Goal: Transaction & Acquisition: Book appointment/travel/reservation

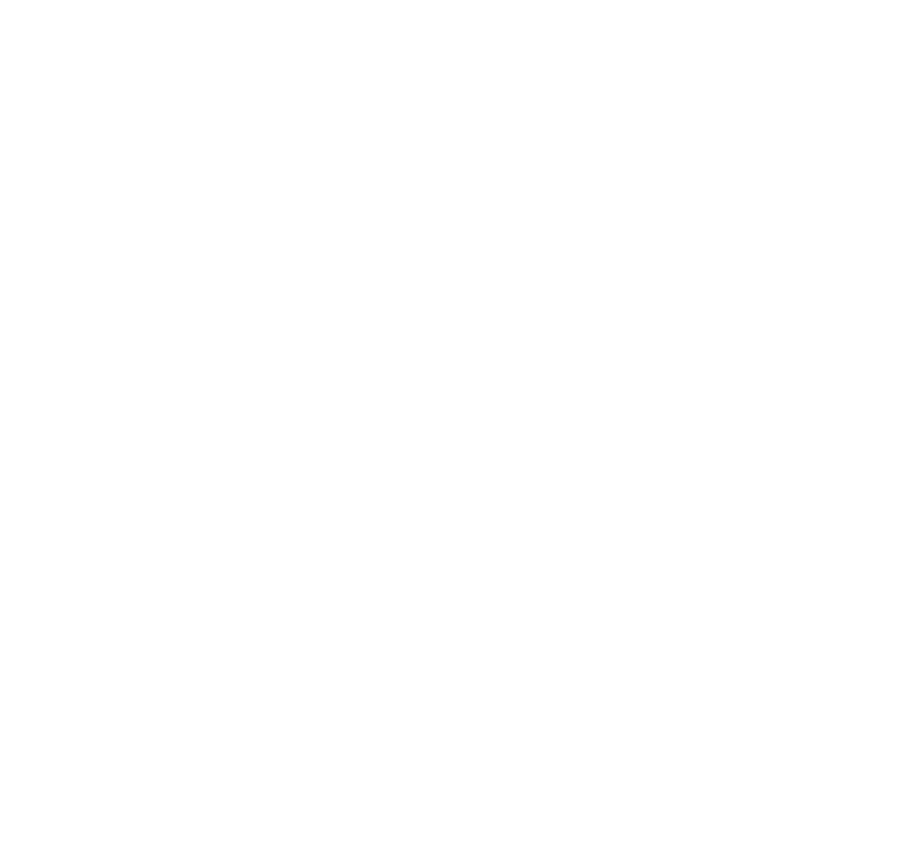
click at [820, 242] on icon at bounding box center [830, 244] width 42 height 34
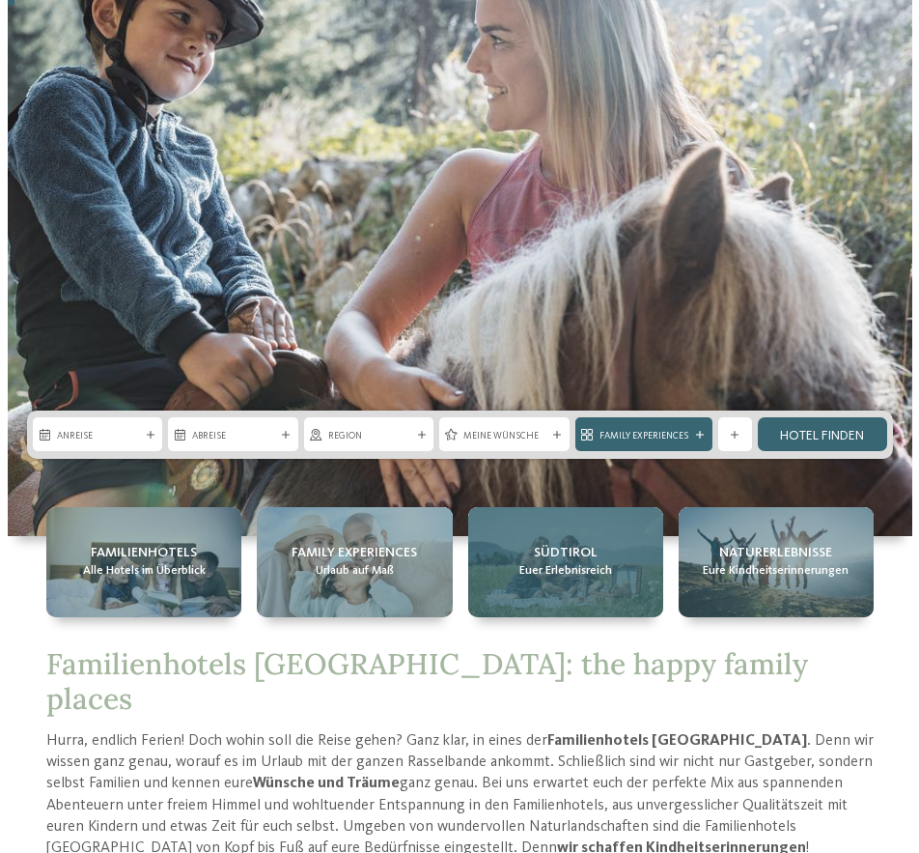
scroll to position [290, 0]
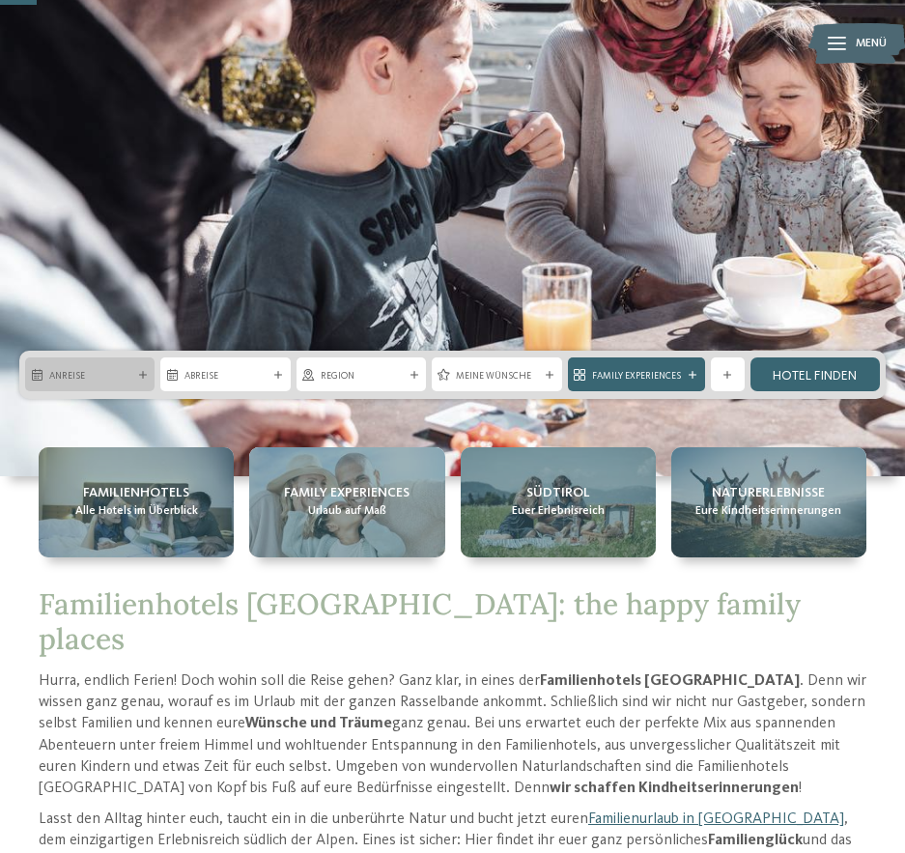
click at [127, 369] on span "Anreise" at bounding box center [89, 376] width 81 height 14
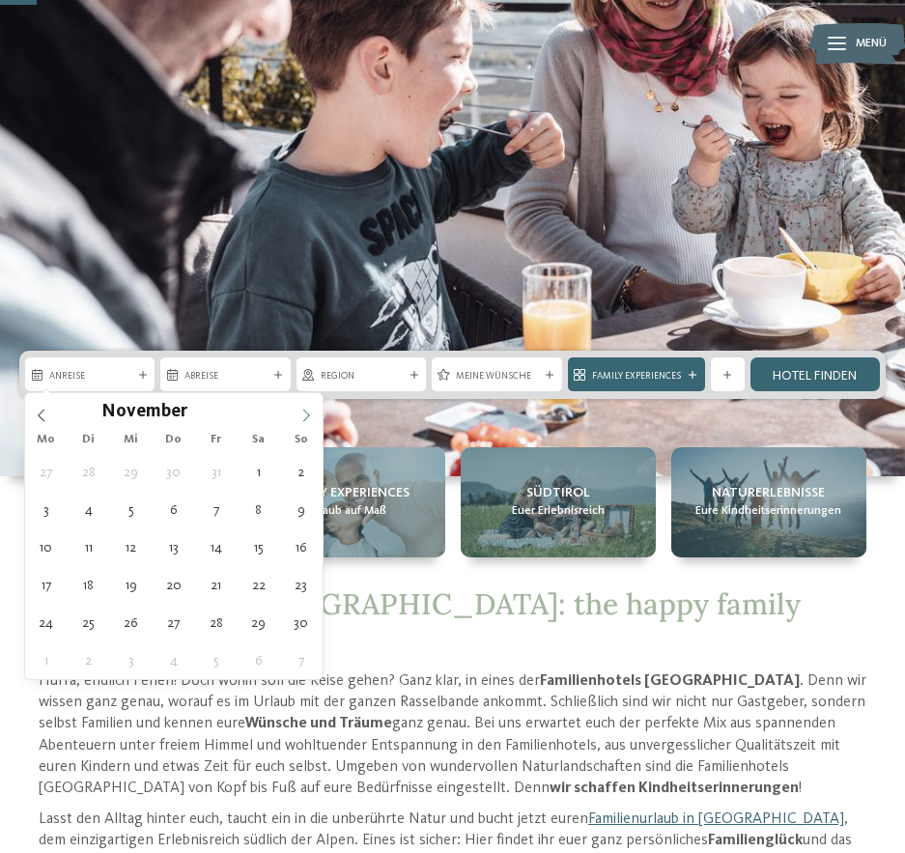
click at [309, 418] on icon at bounding box center [306, 415] width 14 height 14
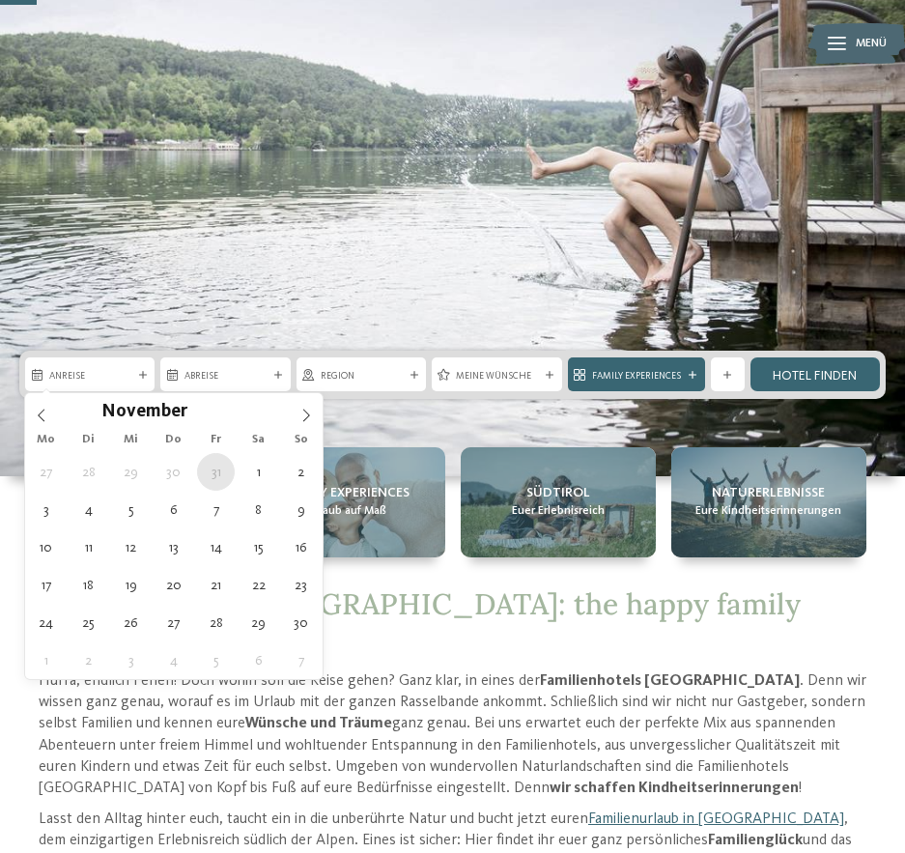
type div "[DATE]"
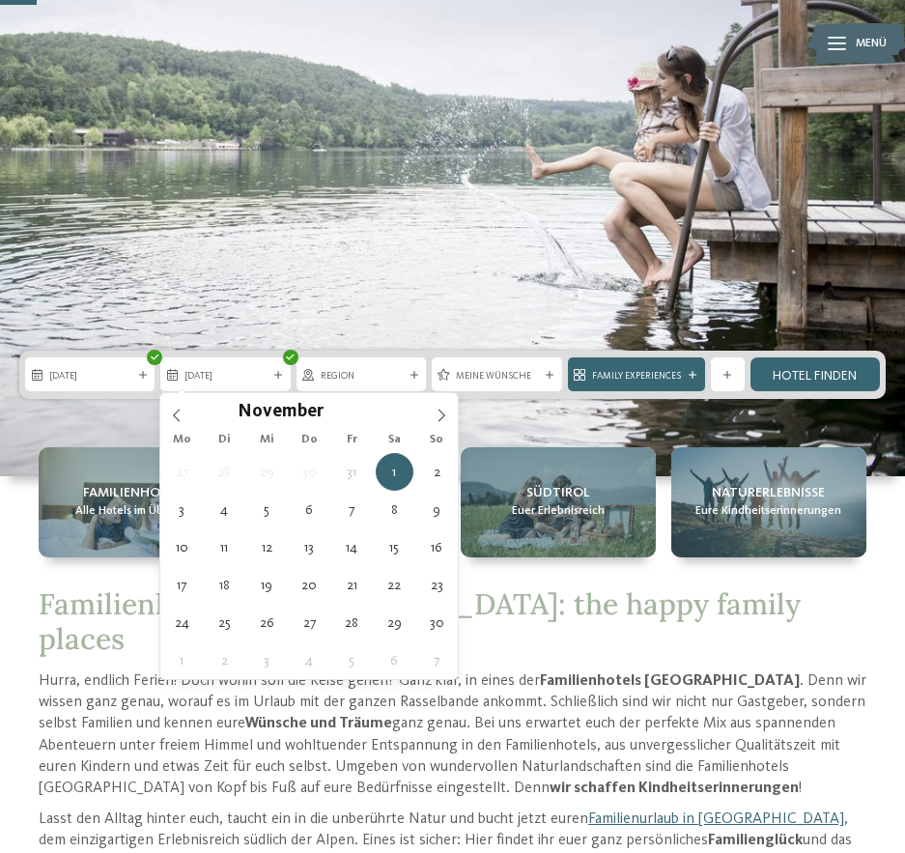
type div "[DATE]"
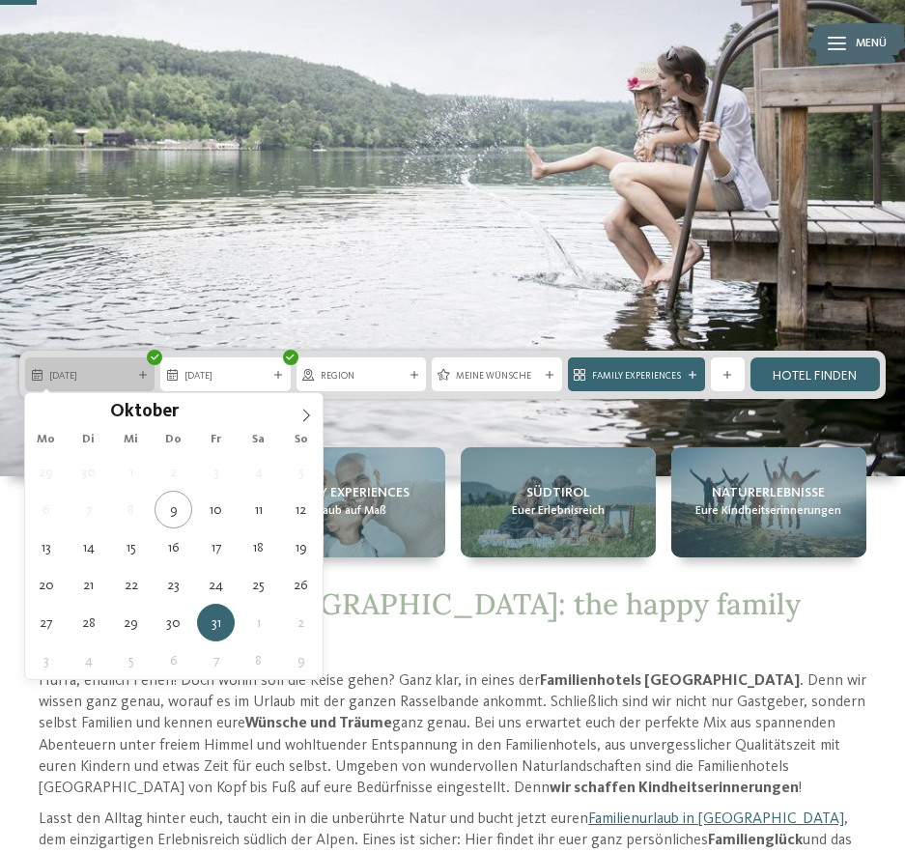
click at [102, 363] on div "[DATE]" at bounding box center [89, 374] width 129 height 34
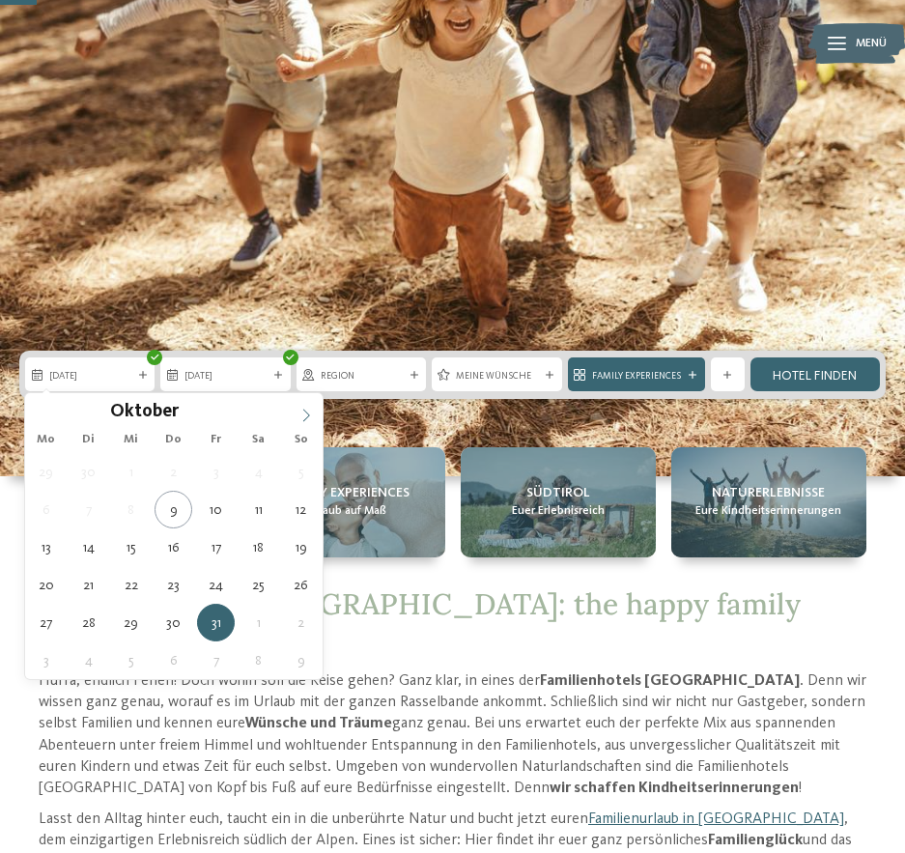
click at [299, 421] on icon at bounding box center [306, 415] width 14 height 14
type div "[DATE]"
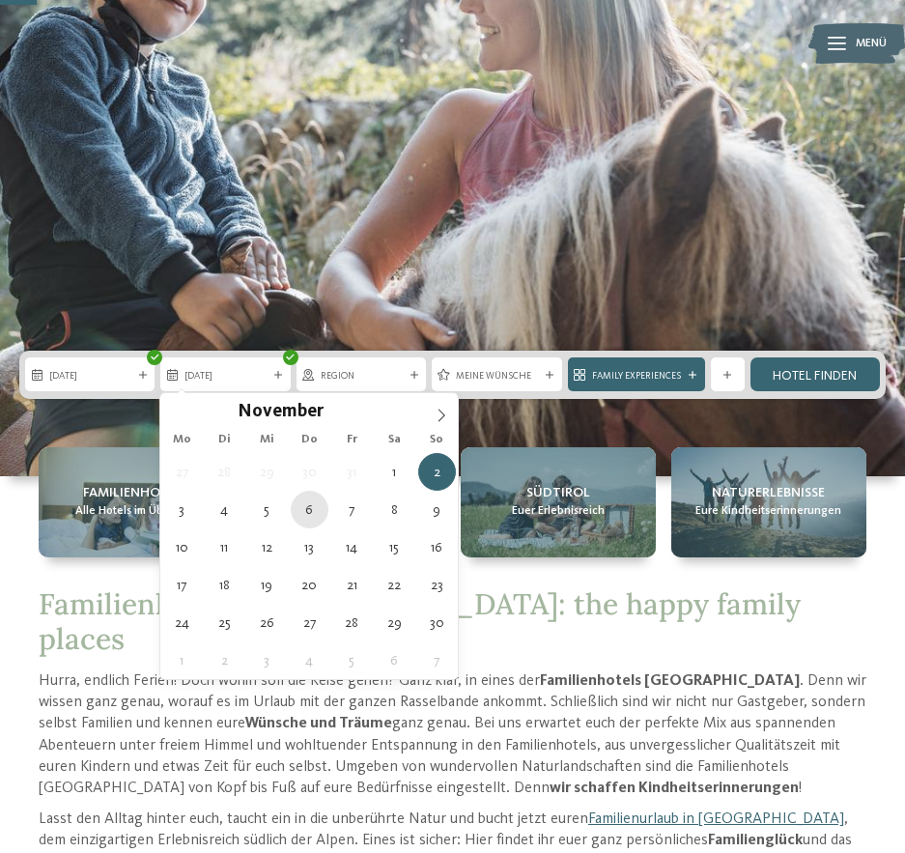
type div "[DATE]"
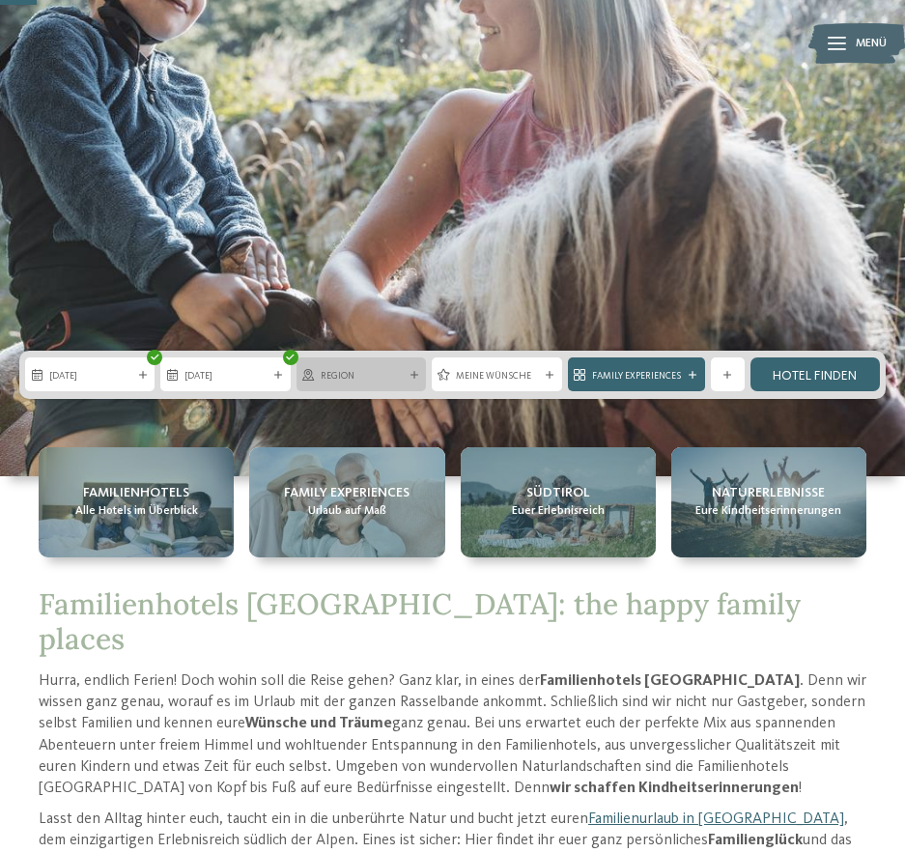
click at [416, 373] on icon at bounding box center [414, 375] width 8 height 8
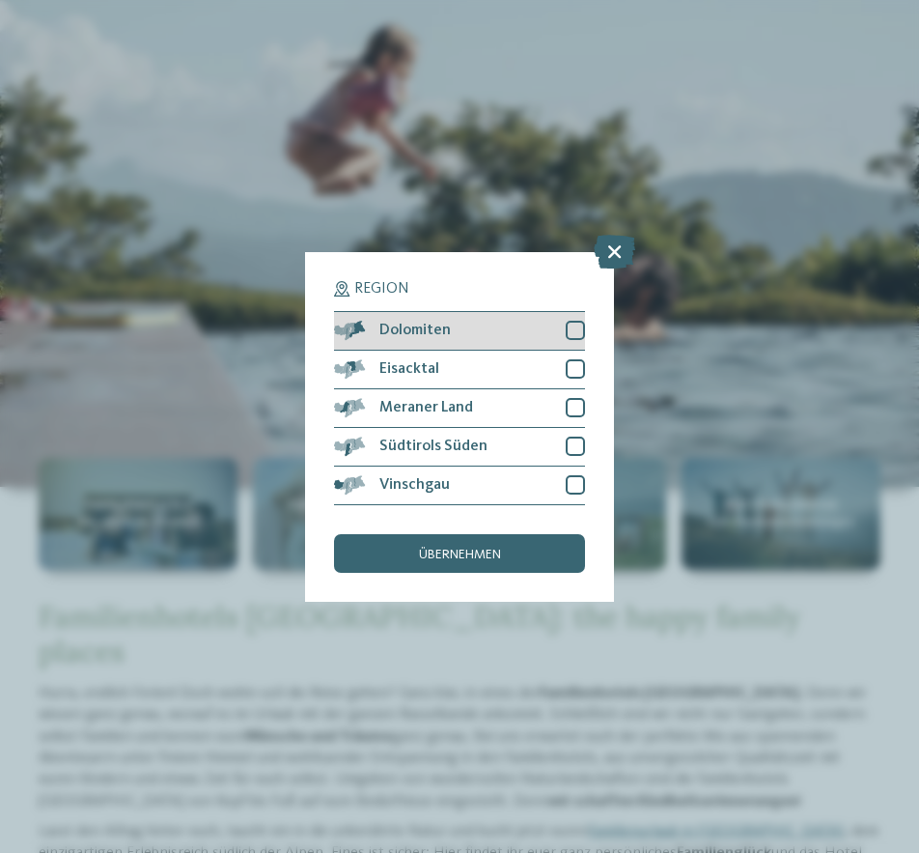
click at [571, 332] on div at bounding box center [575, 330] width 19 height 19
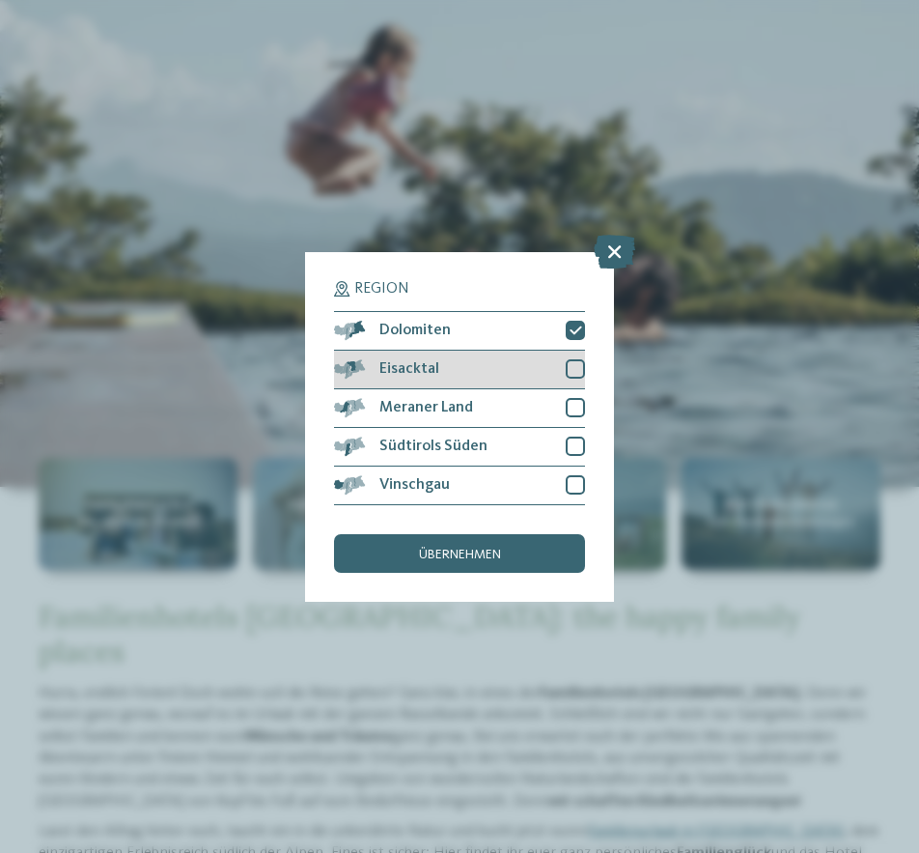
click at [575, 368] on div at bounding box center [575, 368] width 19 height 19
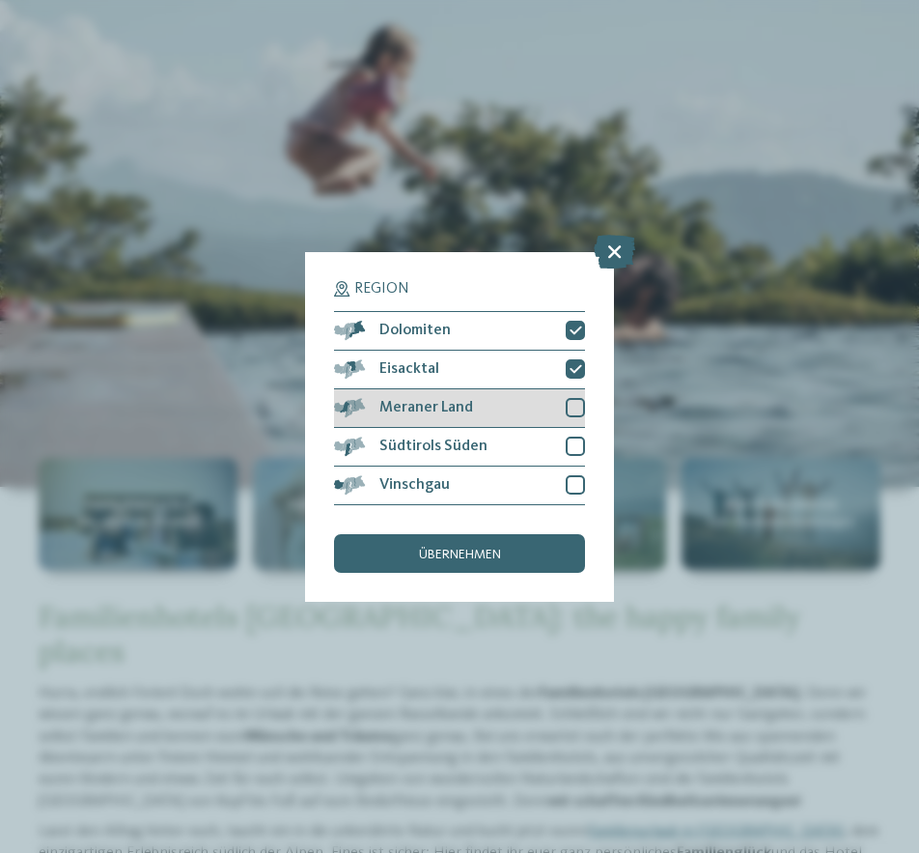
click at [571, 409] on div at bounding box center [575, 407] width 19 height 19
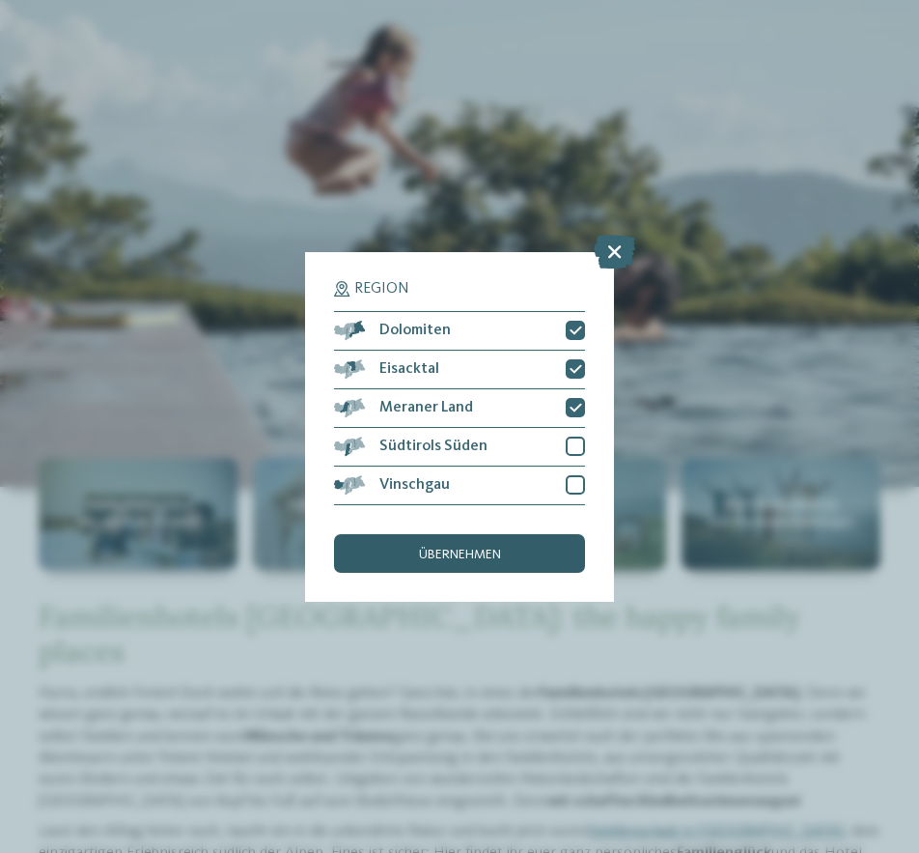
click at [442, 549] on span "übernehmen" at bounding box center [460, 555] width 82 height 14
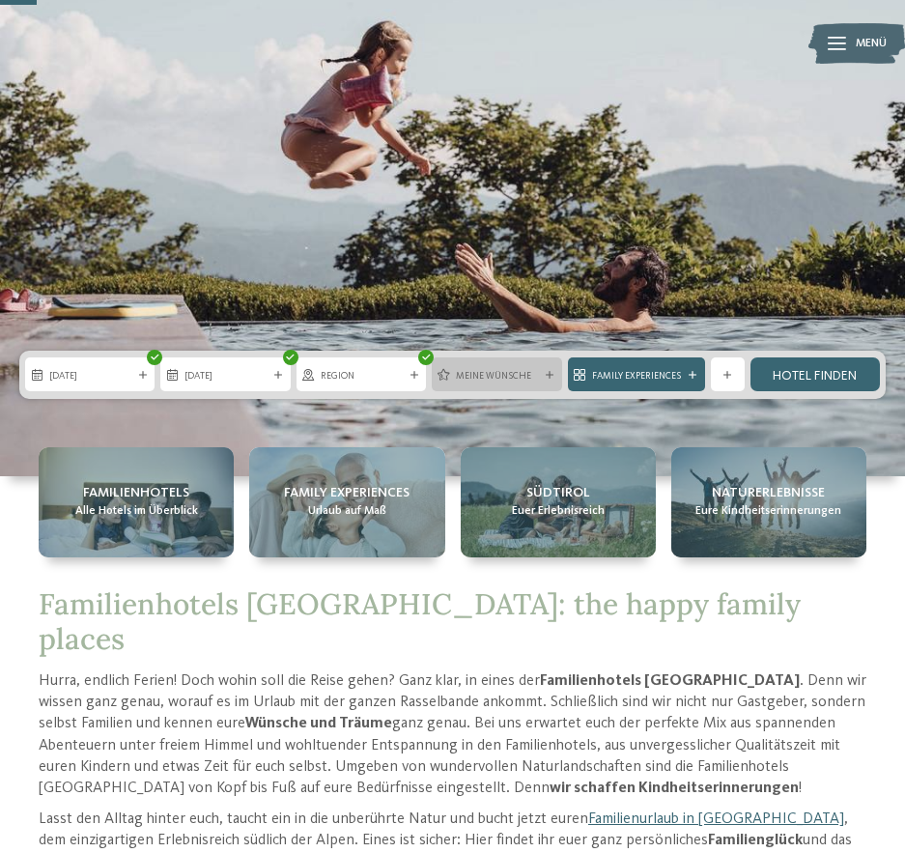
click at [458, 379] on span "Meine Wünsche" at bounding box center [496, 376] width 81 height 14
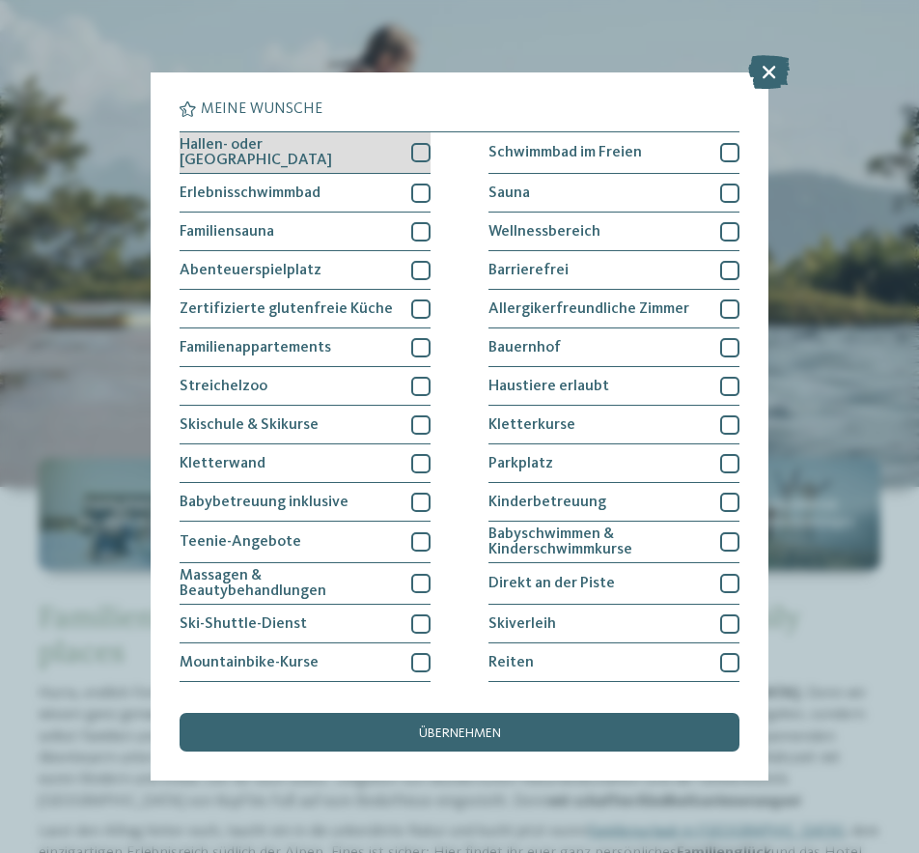
click at [411, 152] on div at bounding box center [420, 152] width 19 height 19
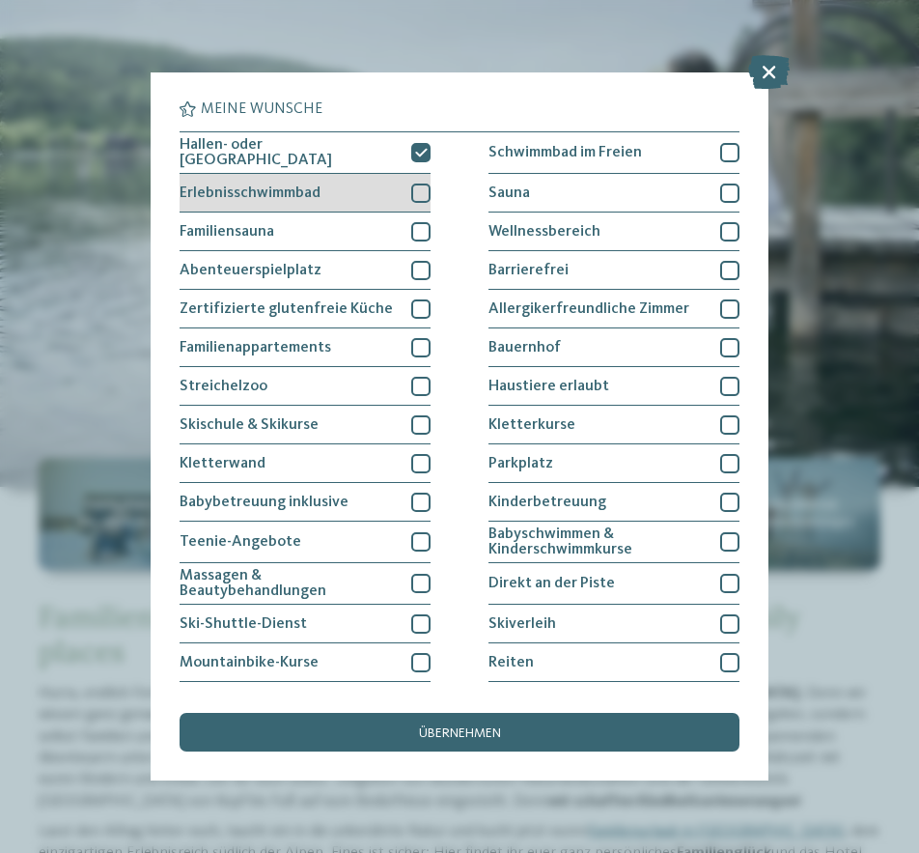
click at [416, 188] on div at bounding box center [420, 192] width 19 height 19
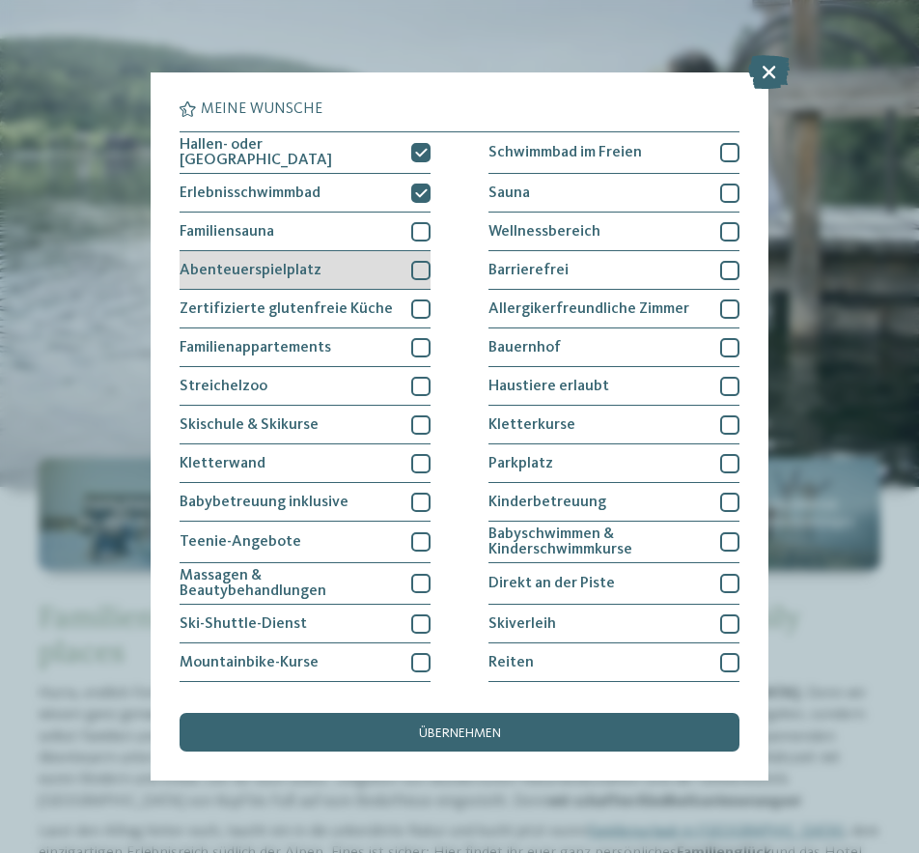
click at [416, 268] on div at bounding box center [420, 270] width 19 height 19
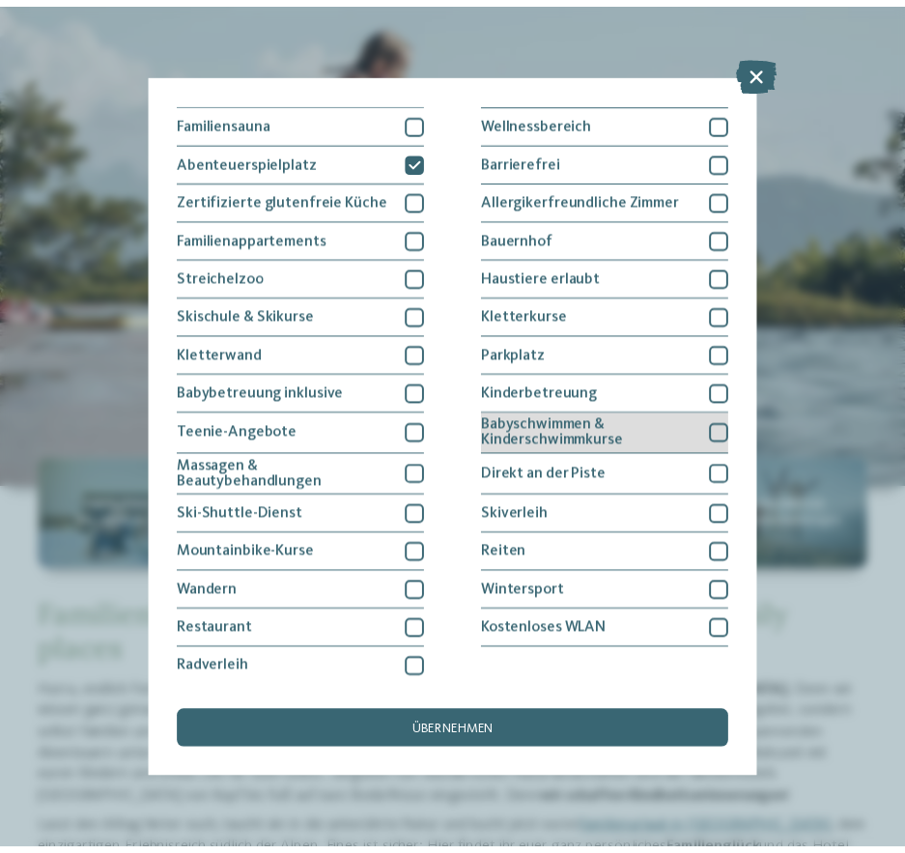
scroll to position [111, 0]
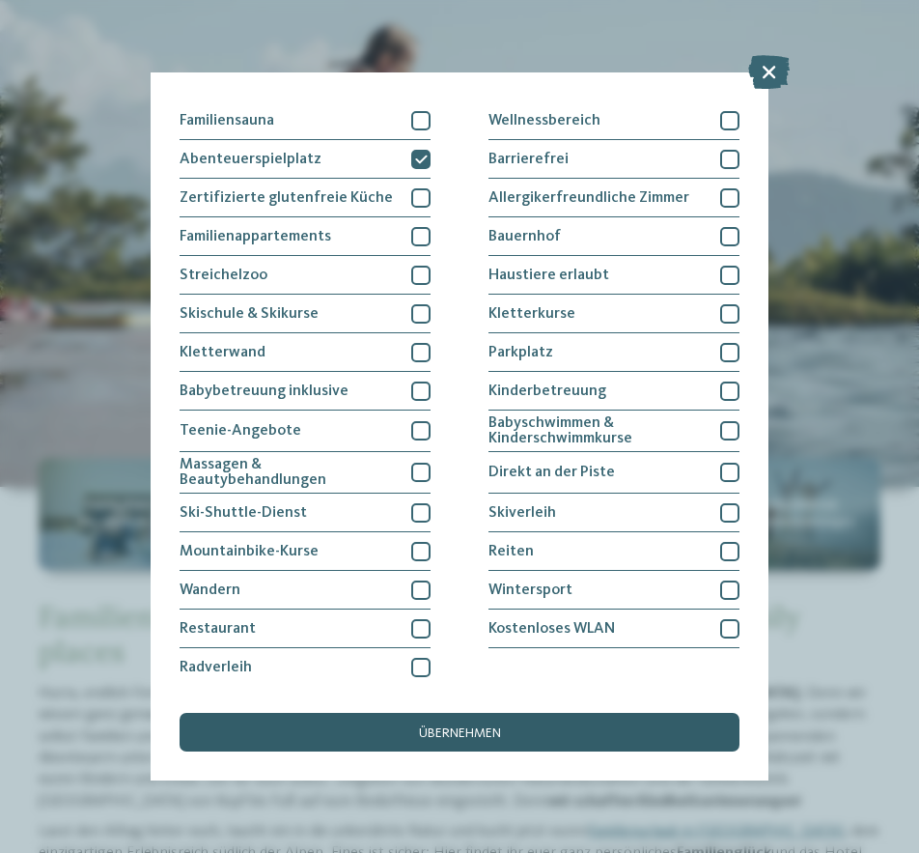
click at [451, 731] on span "übernehmen" at bounding box center [460, 733] width 82 height 14
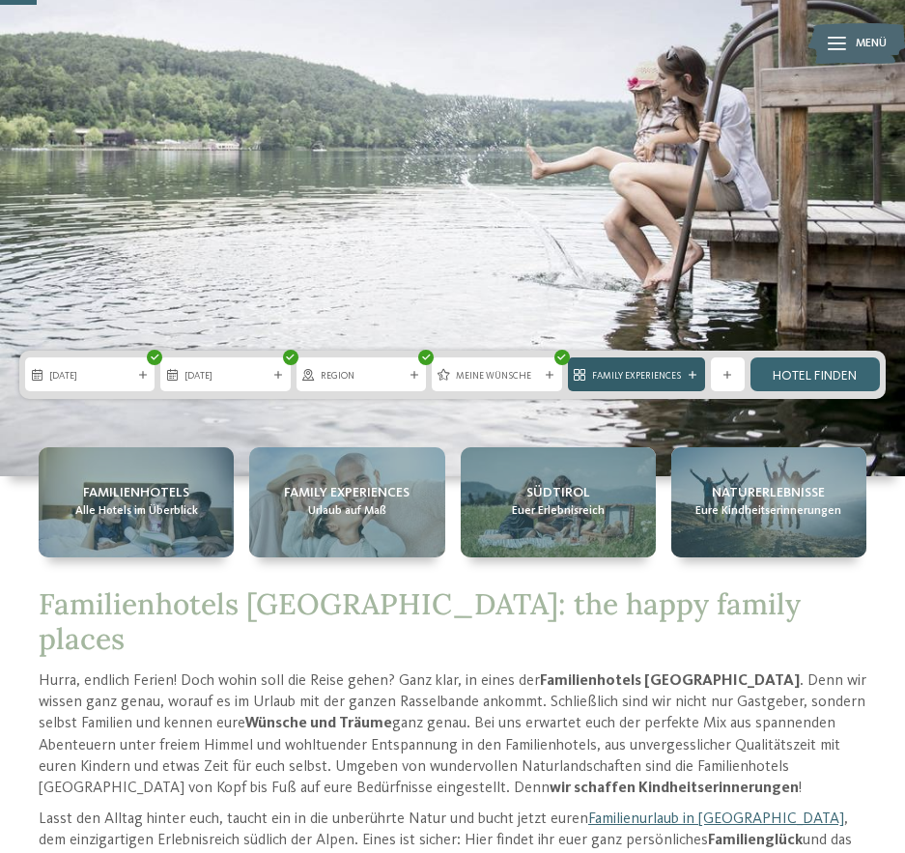
click at [679, 381] on span "Family Experiences" at bounding box center [636, 376] width 89 height 14
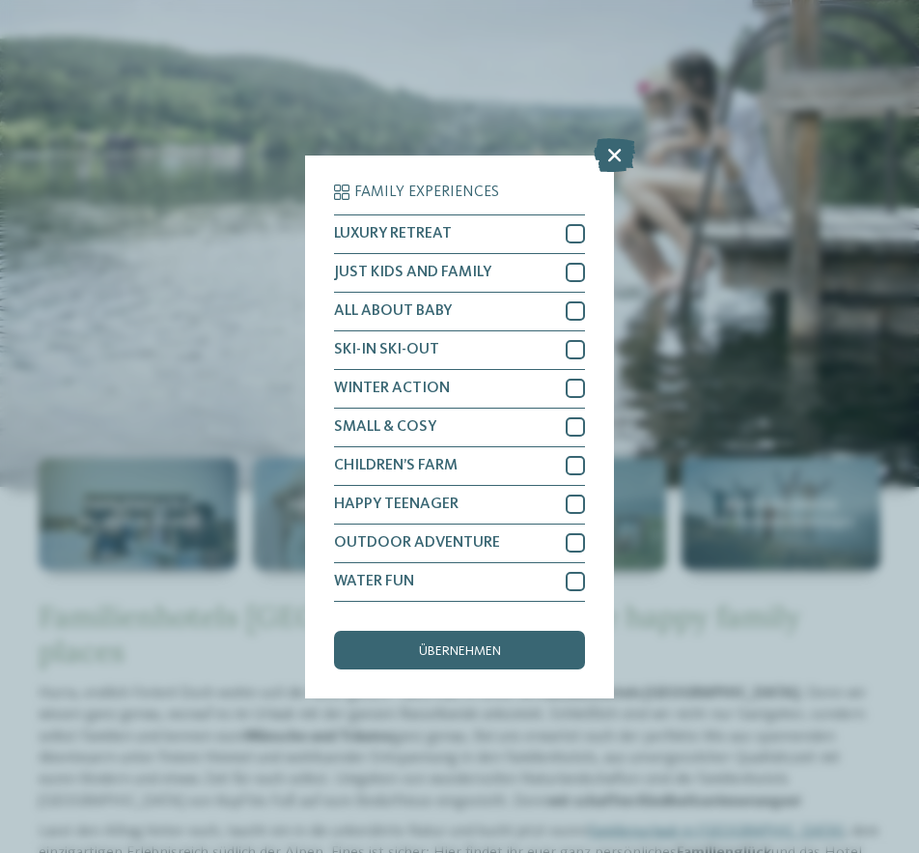
click at [739, 415] on div "Family Experiences LUXURY RETREAT JUST KIDS AND FAMILY" at bounding box center [459, 426] width 919 height 853
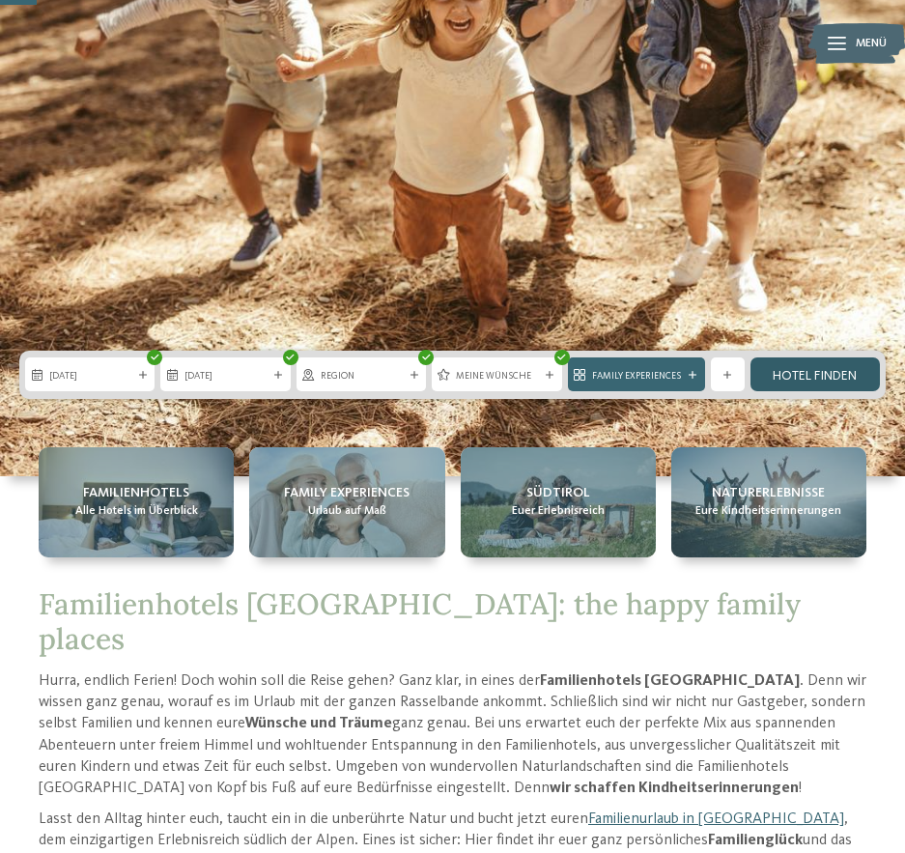
click at [782, 369] on link "Hotel finden" at bounding box center [814, 374] width 129 height 34
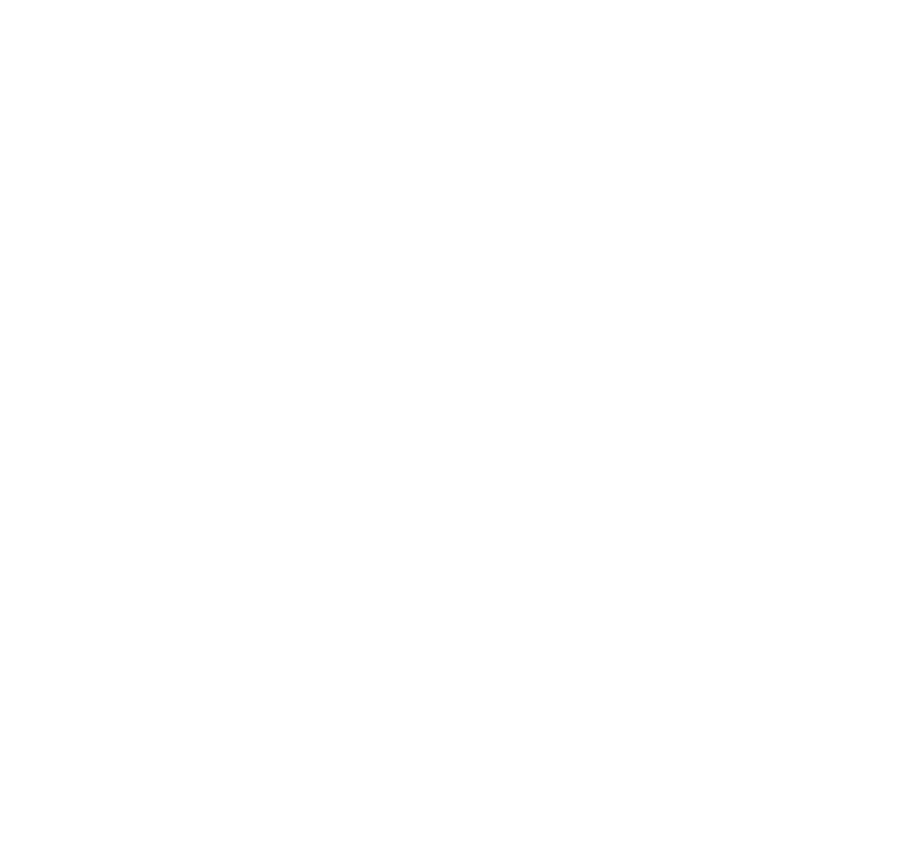
scroll to position [1406, 0]
click at [646, 397] on div at bounding box center [665, 399] width 405 height 227
click at [22, 568] on div "Impressionen" at bounding box center [23, 576] width 46 height 39
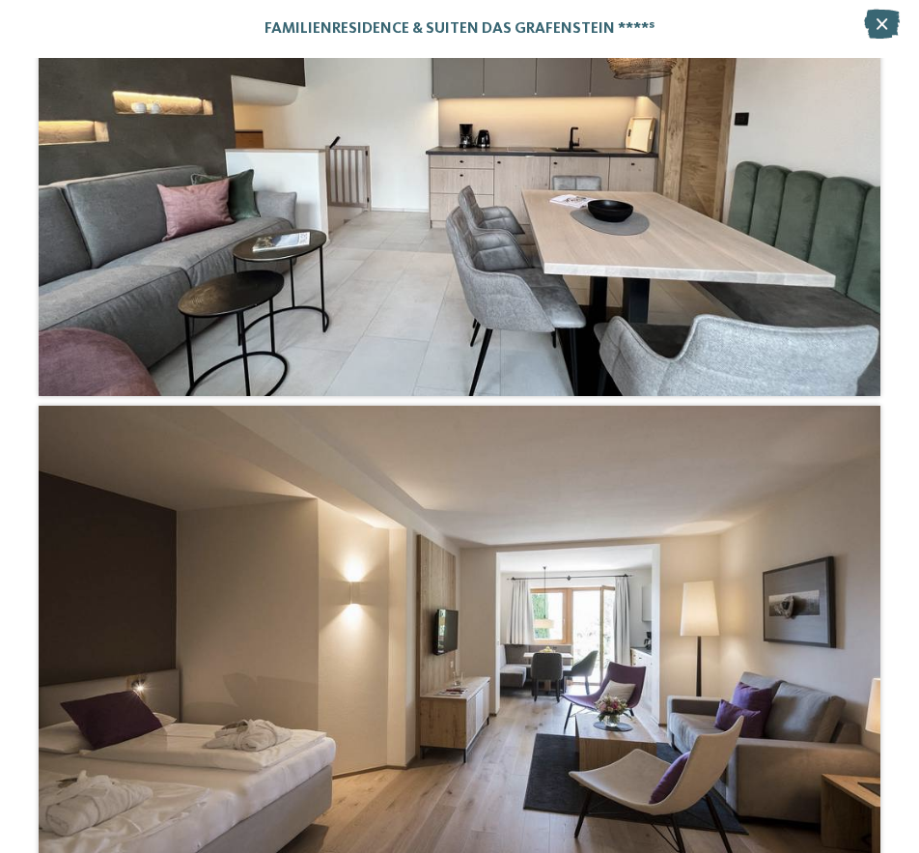
scroll to position [6828, 0]
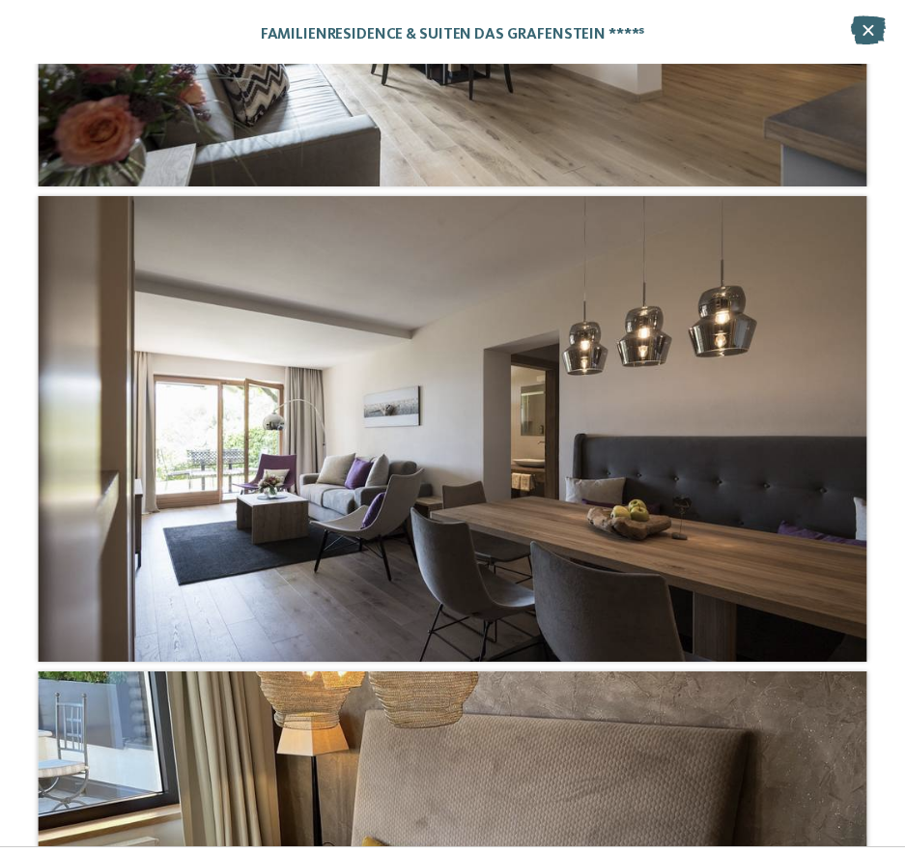
scroll to position [12037, 0]
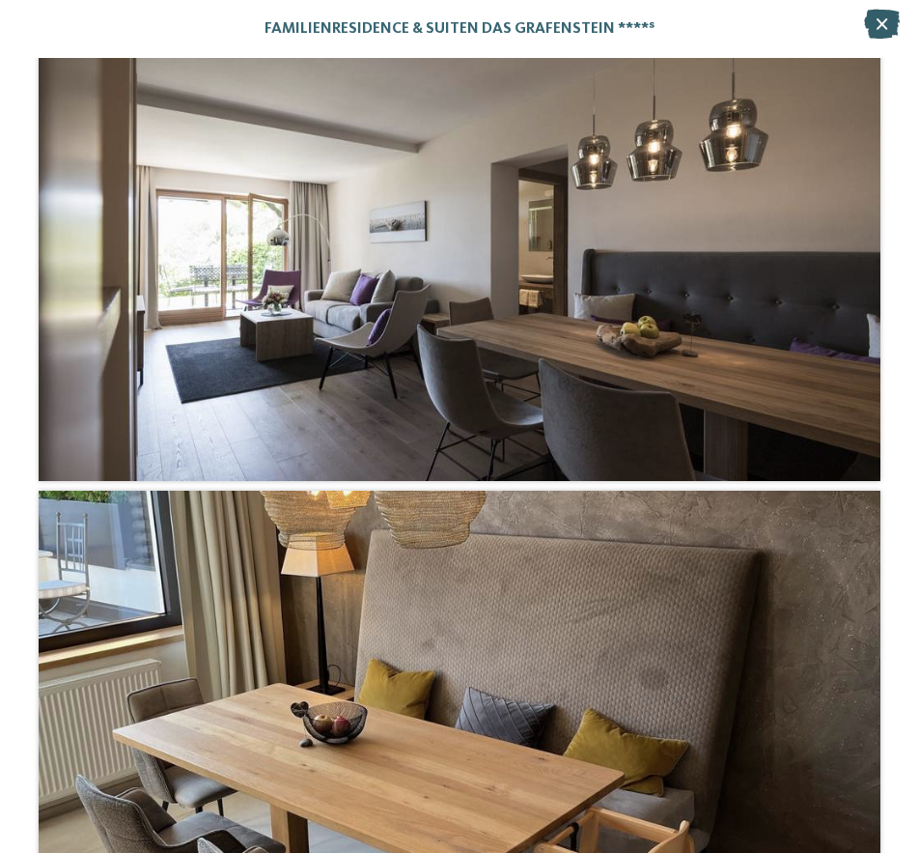
click at [873, 20] on icon at bounding box center [882, 24] width 36 height 29
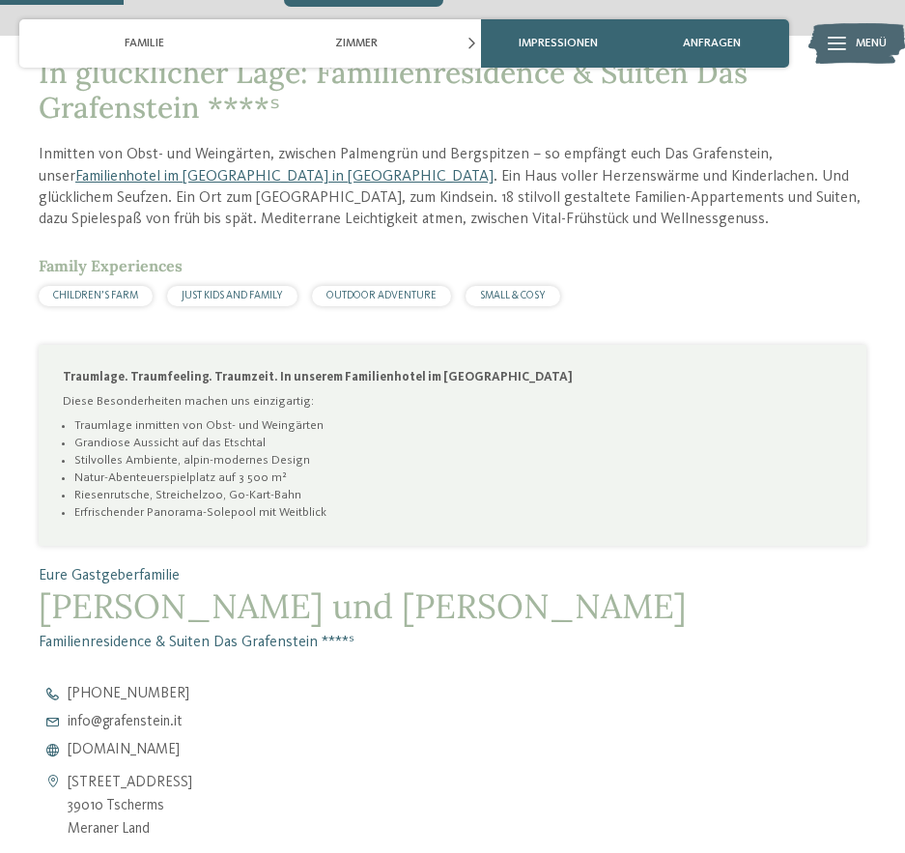
scroll to position [869, 0]
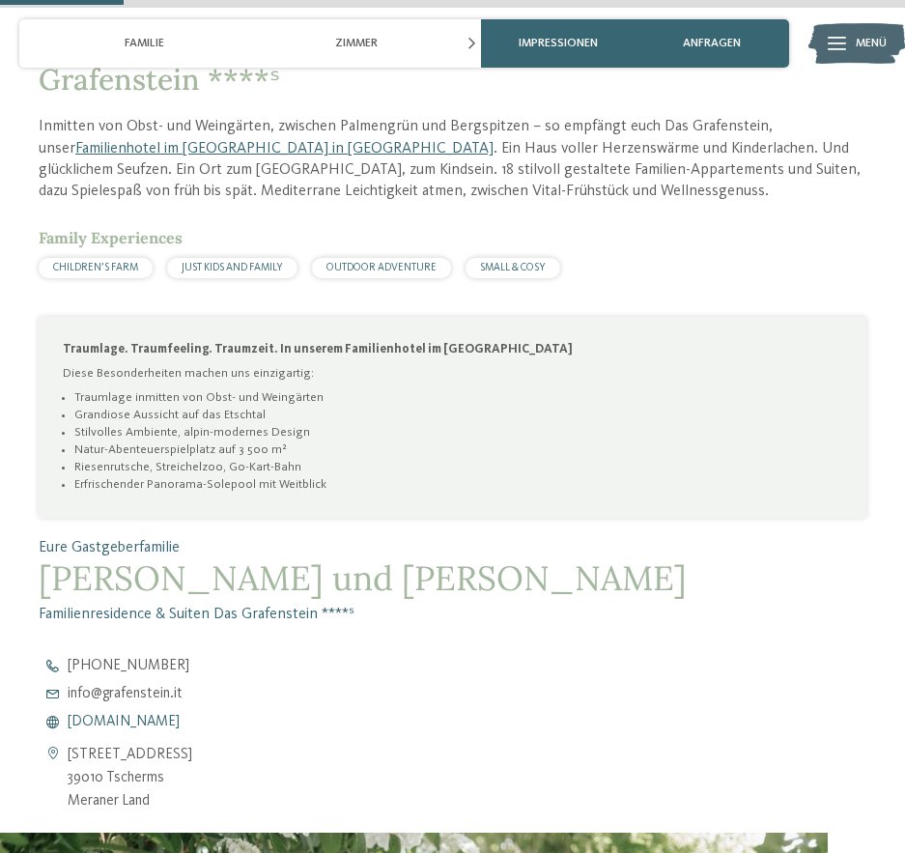
click at [124, 717] on span "www.grafenstein.it" at bounding box center [124, 722] width 112 height 14
